Goal: Transaction & Acquisition: Purchase product/service

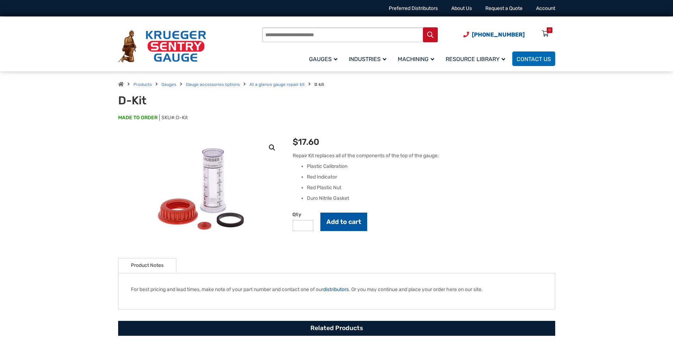
click at [341, 225] on button "Add to cart" at bounding box center [343, 222] width 47 height 18
click at [524, 145] on p "$ 17.60" at bounding box center [424, 142] width 262 height 13
click at [544, 33] on icon at bounding box center [545, 33] width 7 height 11
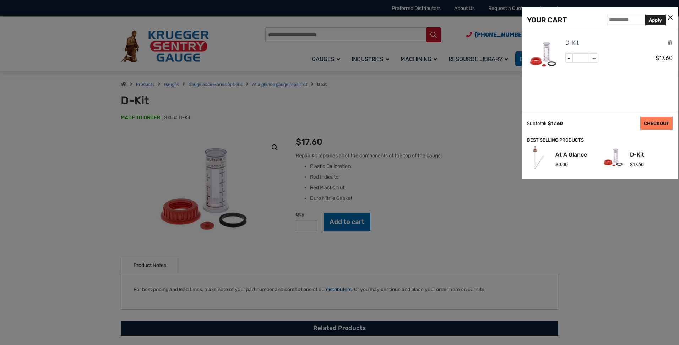
click at [652, 123] on link "CHECKOUT" at bounding box center [656, 123] width 32 height 13
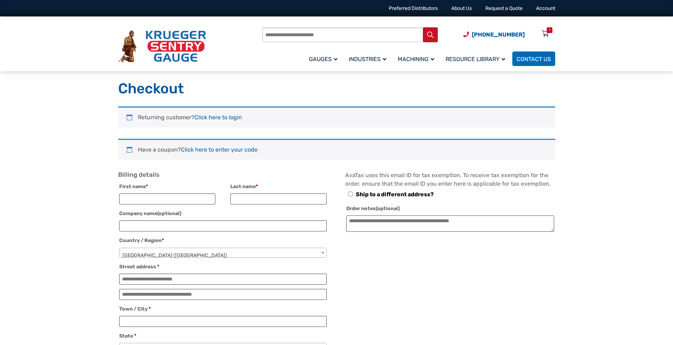
select select "**"
click at [548, 9] on link "Account" at bounding box center [545, 8] width 19 height 6
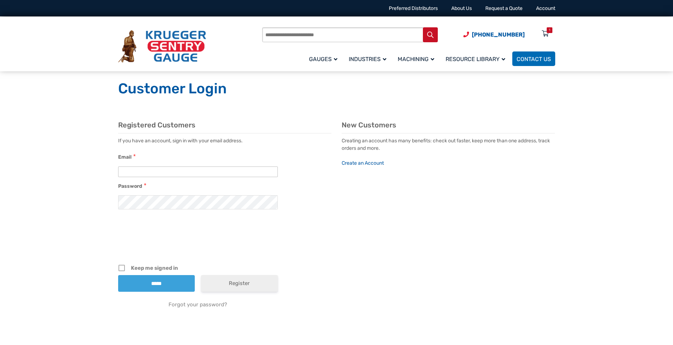
click at [151, 172] on input "Email" at bounding box center [198, 171] width 160 height 11
type input "*"
type input "**********"
click at [152, 279] on input "*****" at bounding box center [156, 283] width 77 height 17
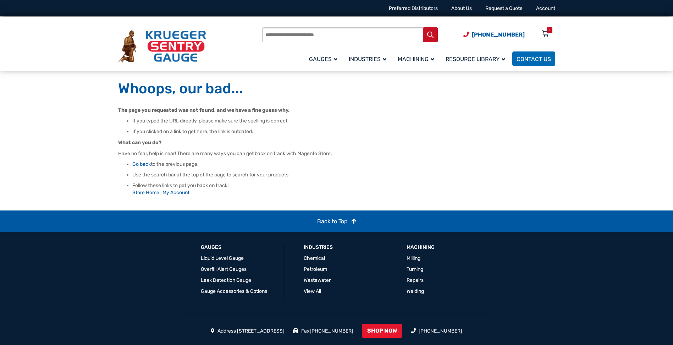
click at [200, 120] on li "If you typed the URL directly, please make sure the spelling is correct." at bounding box center [343, 120] width 423 height 7
click at [231, 116] on article "The page you requested was not found, and we have a fine guess why. If you type…" at bounding box center [336, 151] width 437 height 90
click at [261, 116] on article "The page you requested was not found, and we have a fine guess why. If you type…" at bounding box center [336, 151] width 437 height 90
click at [226, 123] on li "If you typed the URL directly, please make sure the spelling is correct." at bounding box center [343, 120] width 423 height 7
click at [217, 139] on p "What can you do?" at bounding box center [336, 142] width 437 height 7
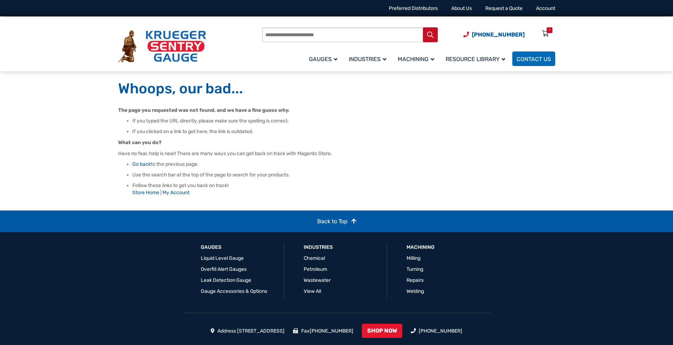
click at [162, 138] on article "The page you requested was not found, and we have a fine guess why. If you type…" at bounding box center [336, 151] width 437 height 90
click at [158, 174] on li "Use the search bar at the top of the page to search for your products." at bounding box center [343, 174] width 423 height 7
click at [102, 139] on section "The page you requested was not found, and we have a fine guess why. If you type…" at bounding box center [336, 158] width 673 height 104
click at [108, 114] on section "The page you requested was not found, and we have a fine guess why. If you type…" at bounding box center [336, 158] width 673 height 104
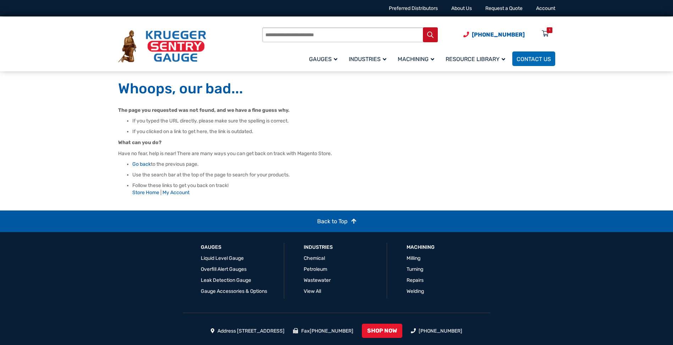
click at [177, 142] on p "What can you do?" at bounding box center [336, 142] width 437 height 7
click at [204, 140] on p "What can you do?" at bounding box center [336, 142] width 437 height 7
click at [223, 121] on li "If you typed the URL directly, please make sure the spelling is correct." at bounding box center [343, 120] width 423 height 7
